Goal: Find specific page/section: Find specific page/section

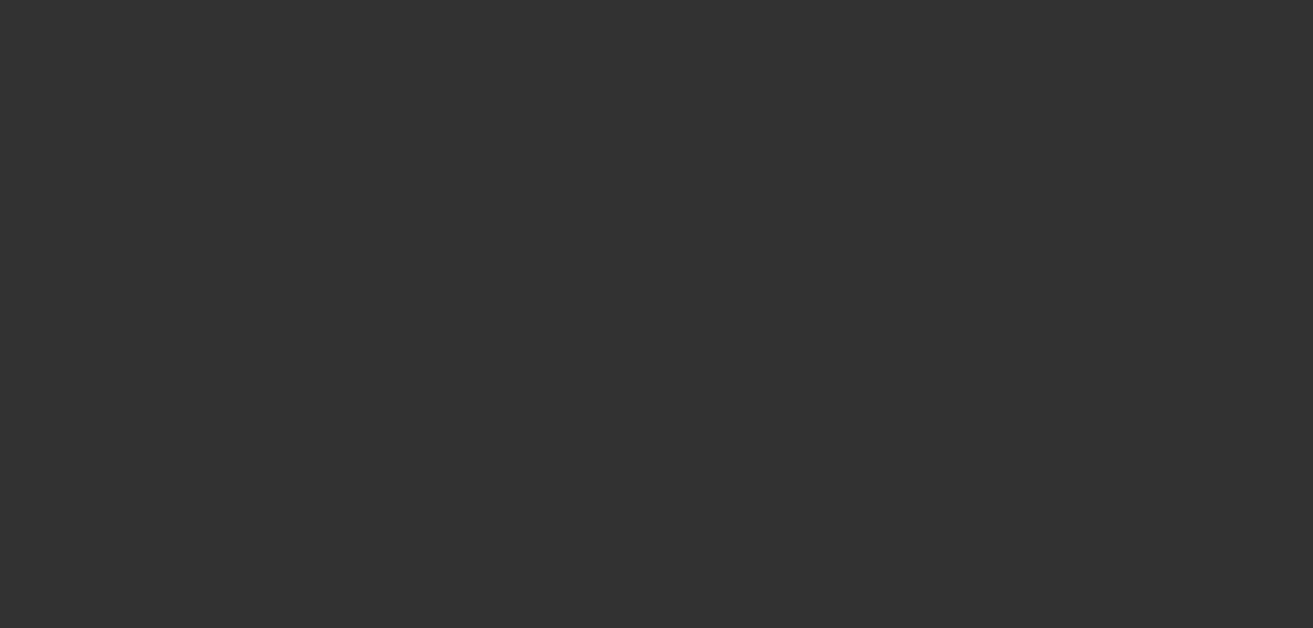
select select "0"
select select "2"
select select "0.1"
select select "4"
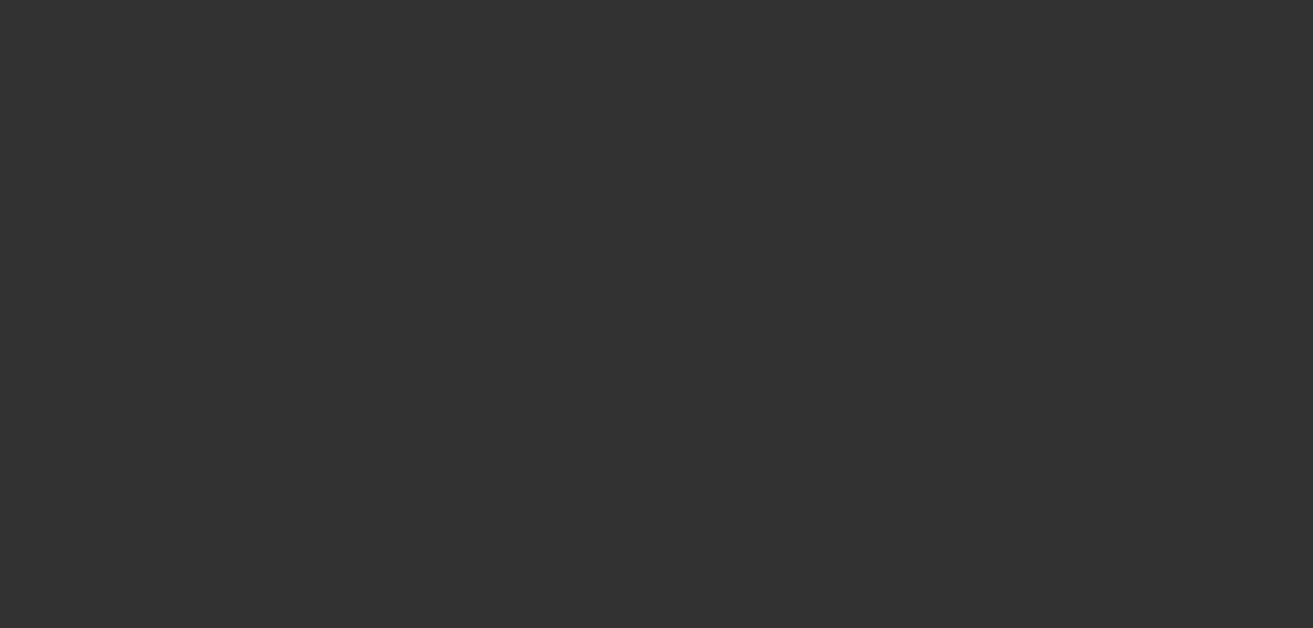
select select "0"
select select "2"
select select "0.1"
select select "4"
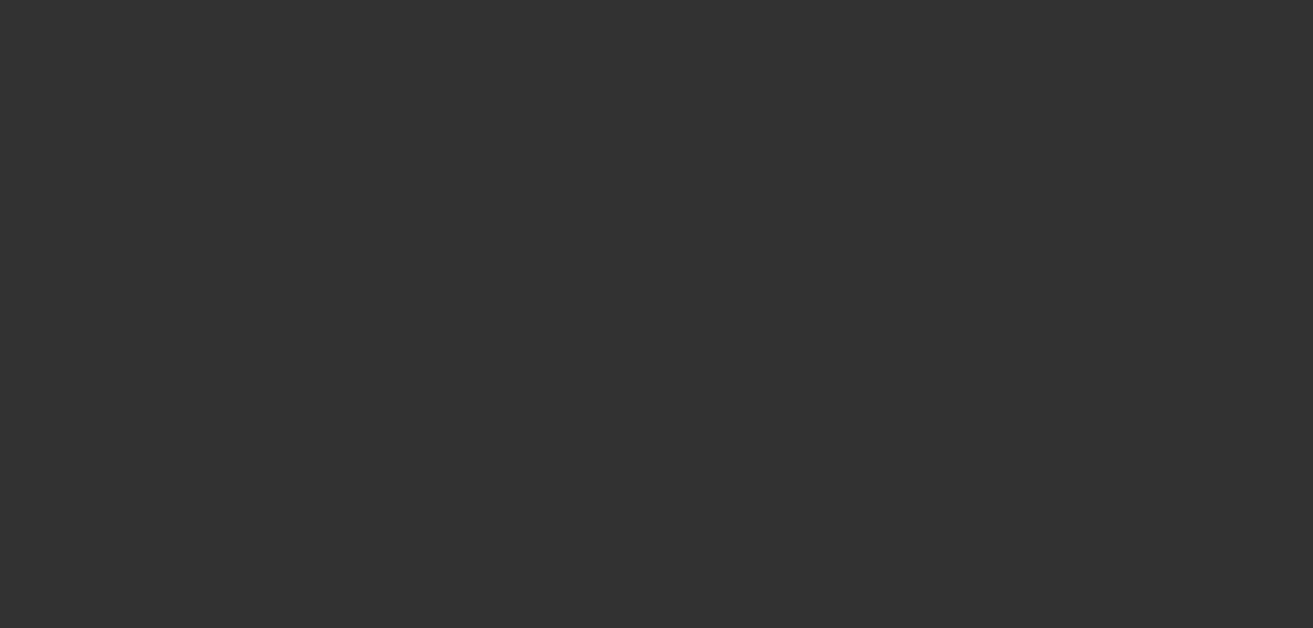
select select "0"
select select "2"
select select "0.1"
select select "4"
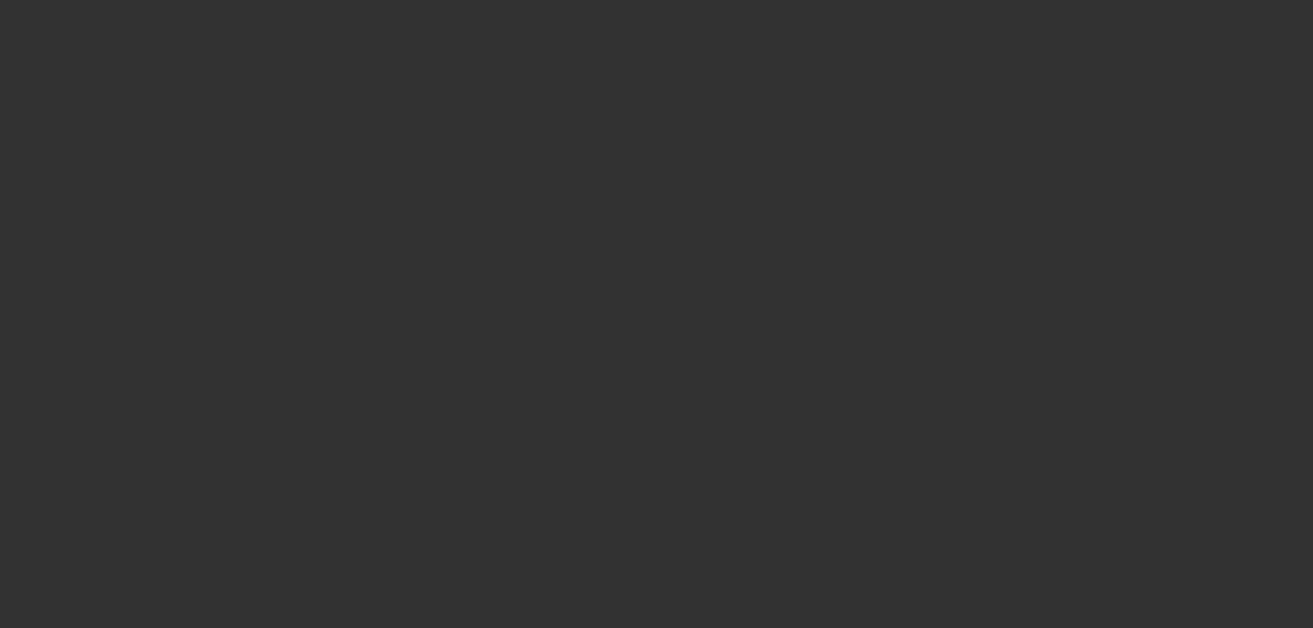
select select "0"
select select "2"
select select "0.1"
select select "4"
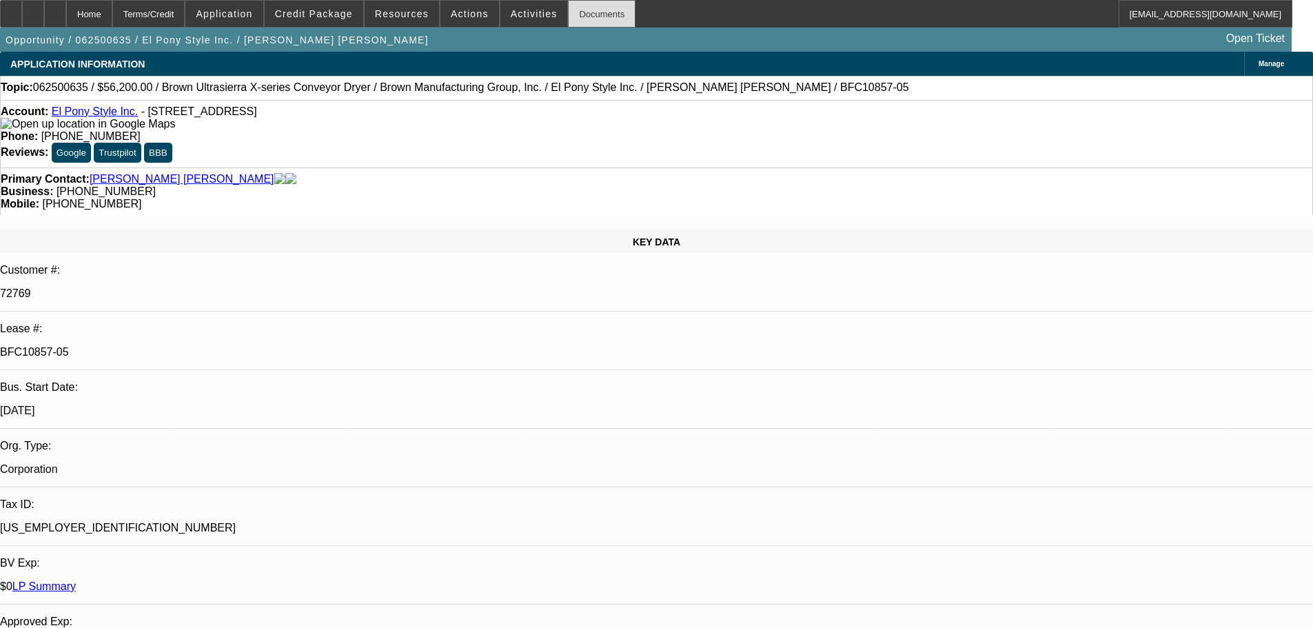
click at [568, 14] on div "Documents" at bounding box center [602, 14] width 68 height 28
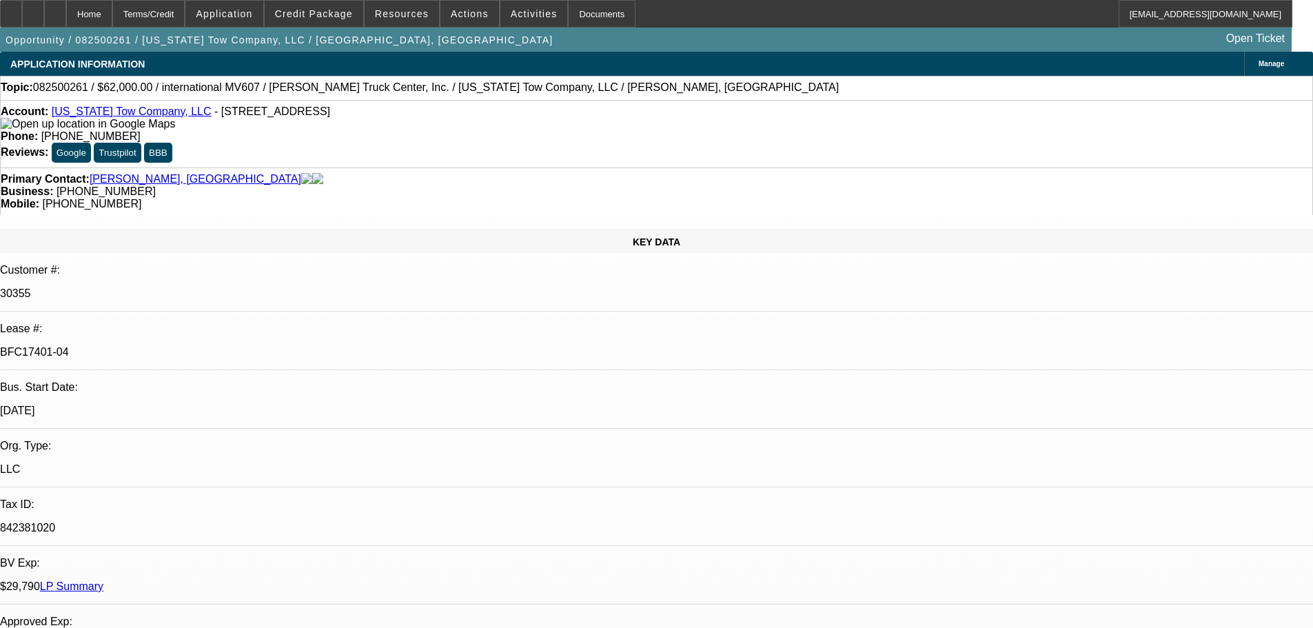
select select "0"
select select "2"
select select "0"
select select "6"
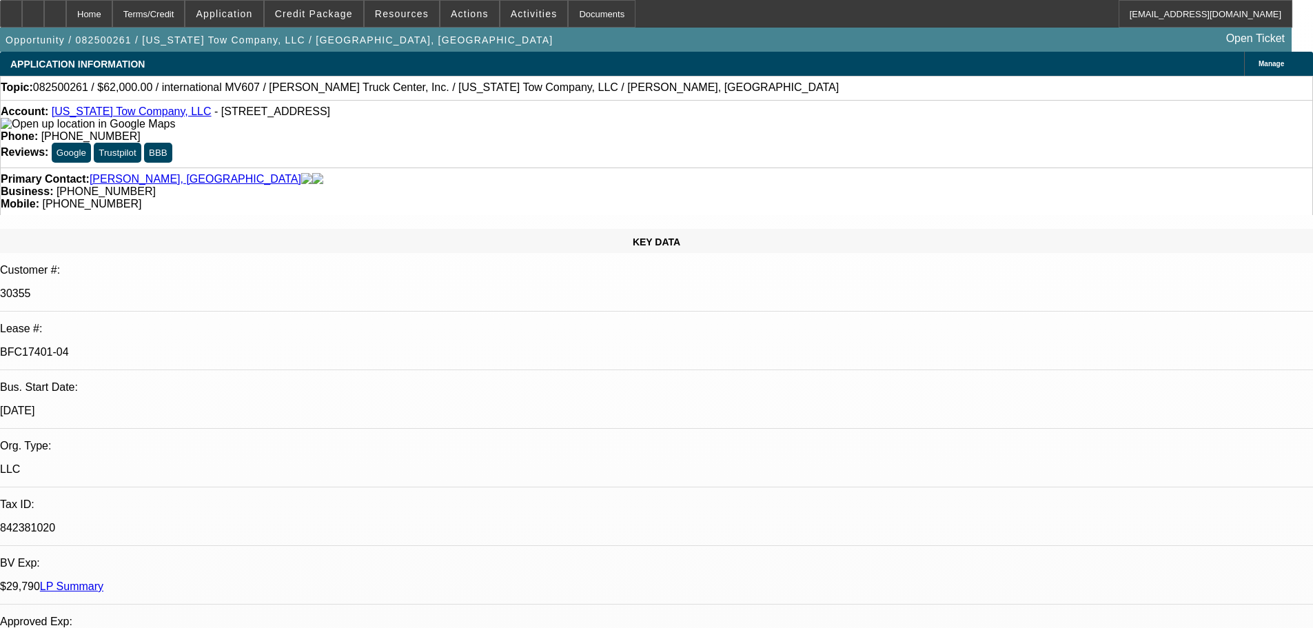
select select "0"
select select "2"
select select "0"
select select "6"
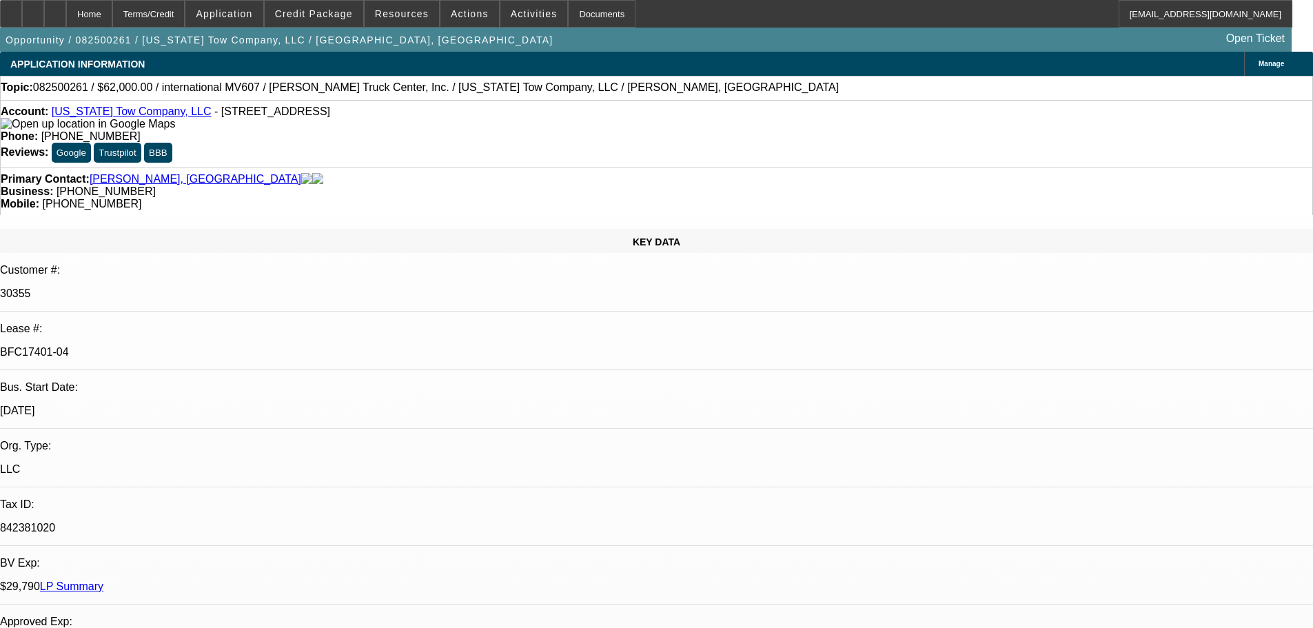
select select "0"
select select "2"
select select "0"
select select "6"
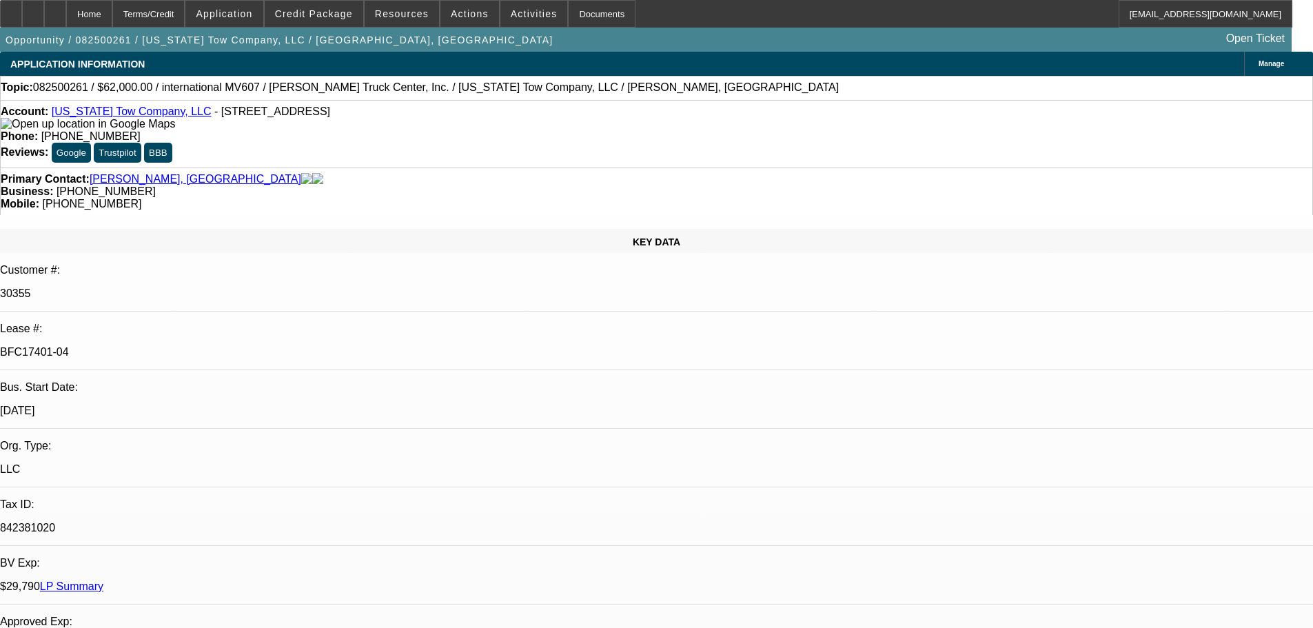
select select "0"
select select "2"
select select "0"
select select "6"
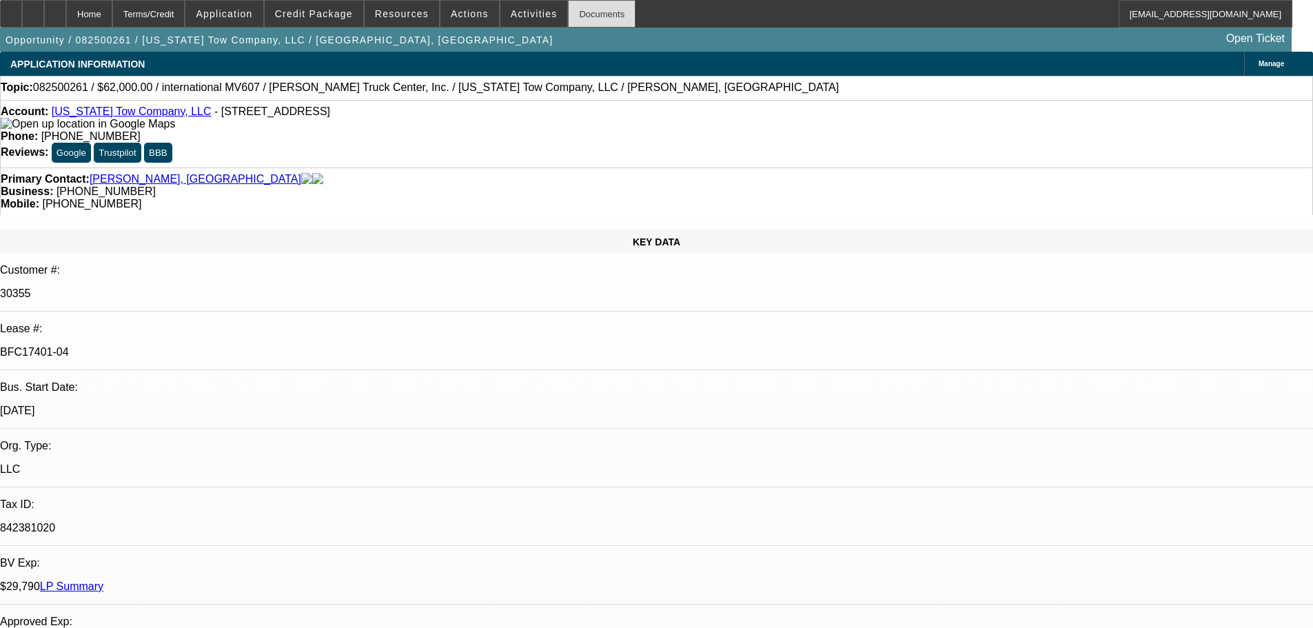
click at [577, 1] on div "Documents" at bounding box center [602, 14] width 68 height 28
